Goal: Use online tool/utility

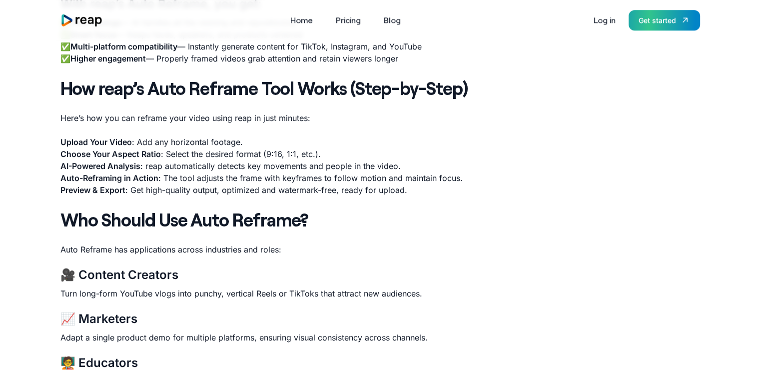
click at [675, 11] on link "Get started" at bounding box center [664, 20] width 71 height 20
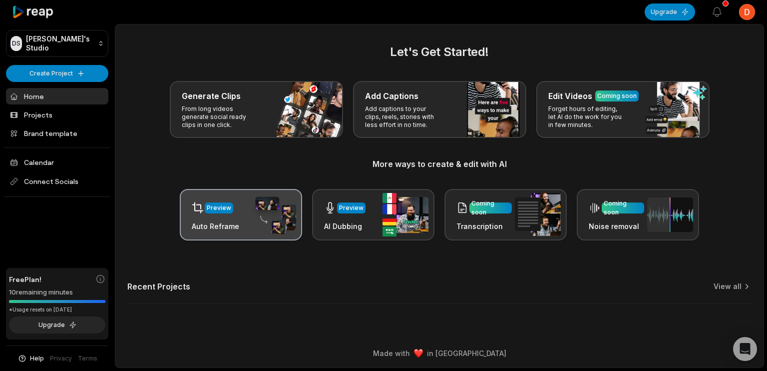
click at [230, 221] on h3 "Auto Reframe" at bounding box center [215, 226] width 47 height 10
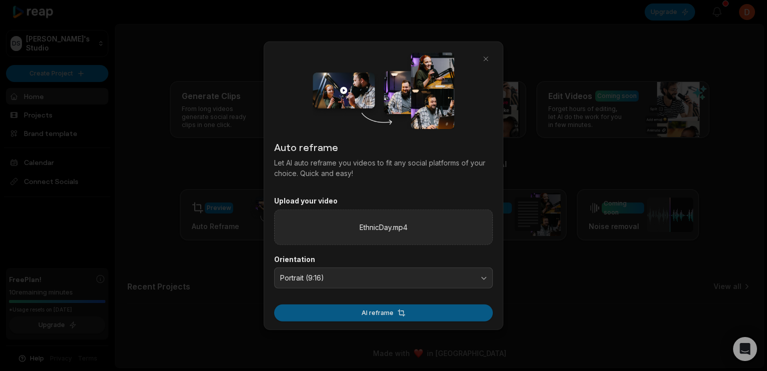
click at [369, 310] on button "AI reframe" at bounding box center [383, 312] width 219 height 17
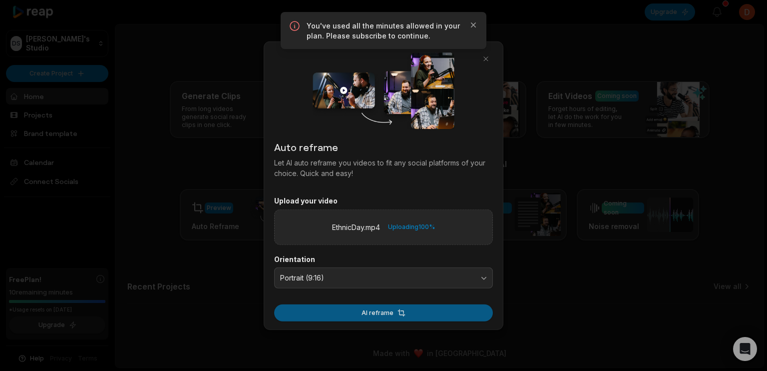
click at [430, 309] on button "AI reframe" at bounding box center [383, 312] width 219 height 17
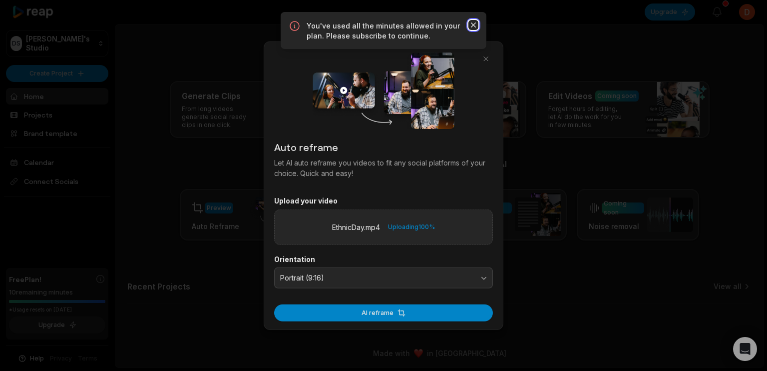
click at [475, 24] on icon "button" at bounding box center [474, 25] width 10 height 10
